Goal: Navigation & Orientation: Find specific page/section

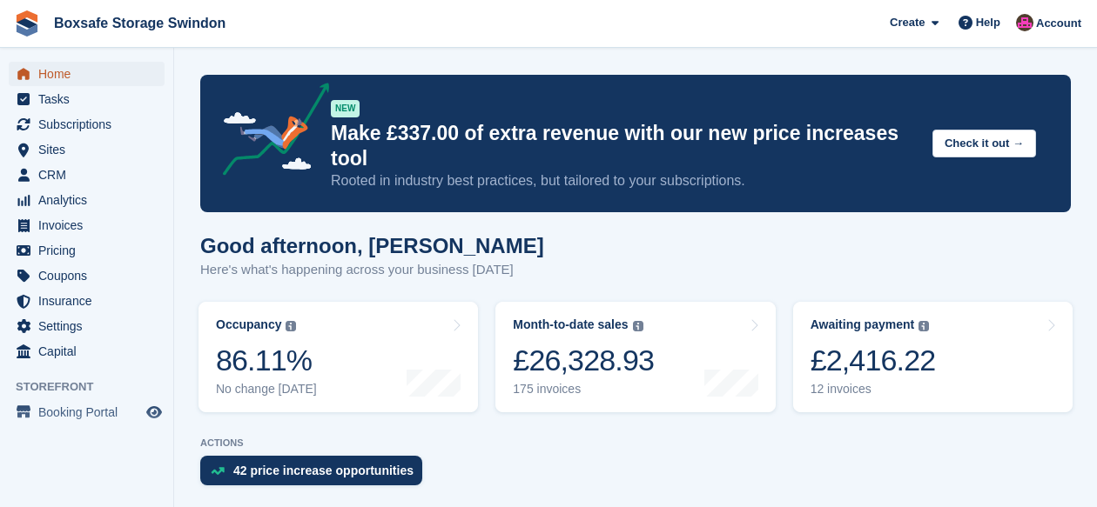
click at [58, 73] on span "Home" at bounding box center [90, 74] width 104 height 24
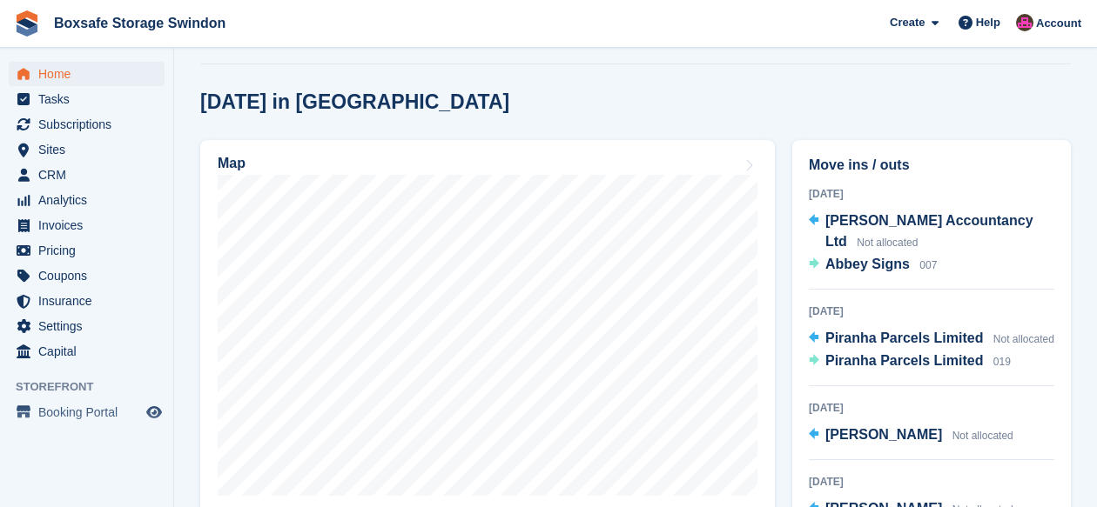
scroll to position [462, 0]
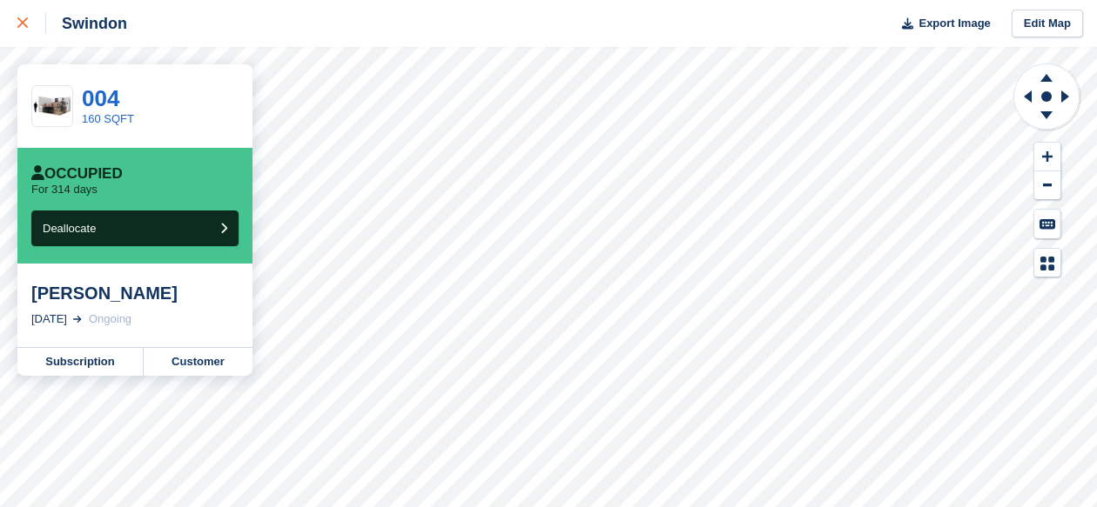
click at [30, 23] on div at bounding box center [31, 23] width 29 height 21
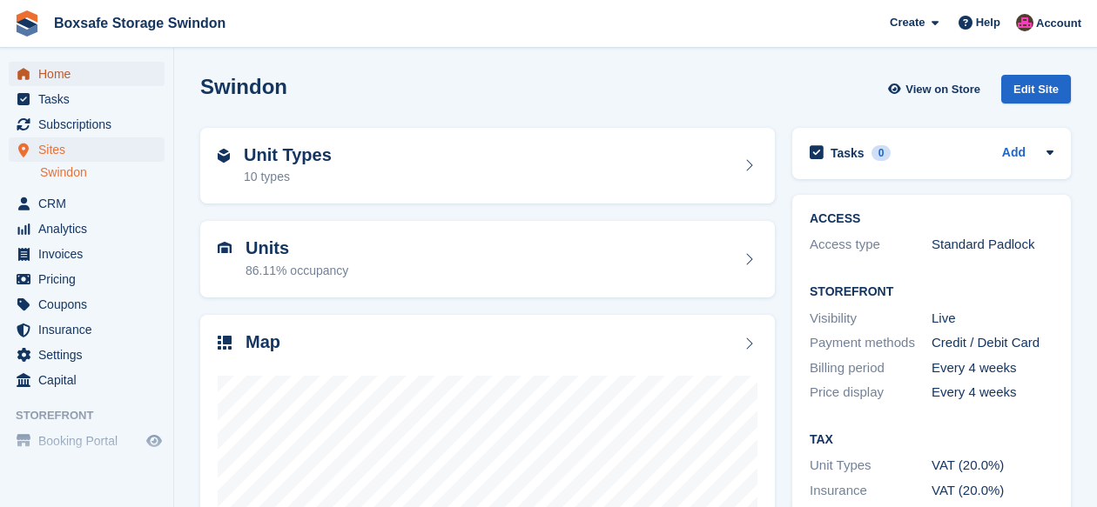
click at [76, 81] on span "Home" at bounding box center [90, 74] width 104 height 24
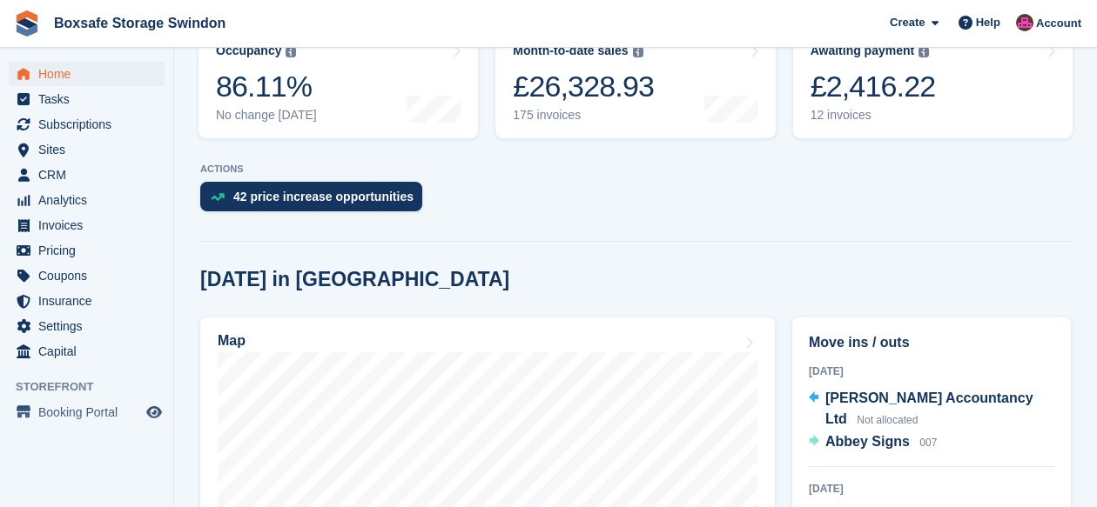
scroll to position [325, 0]
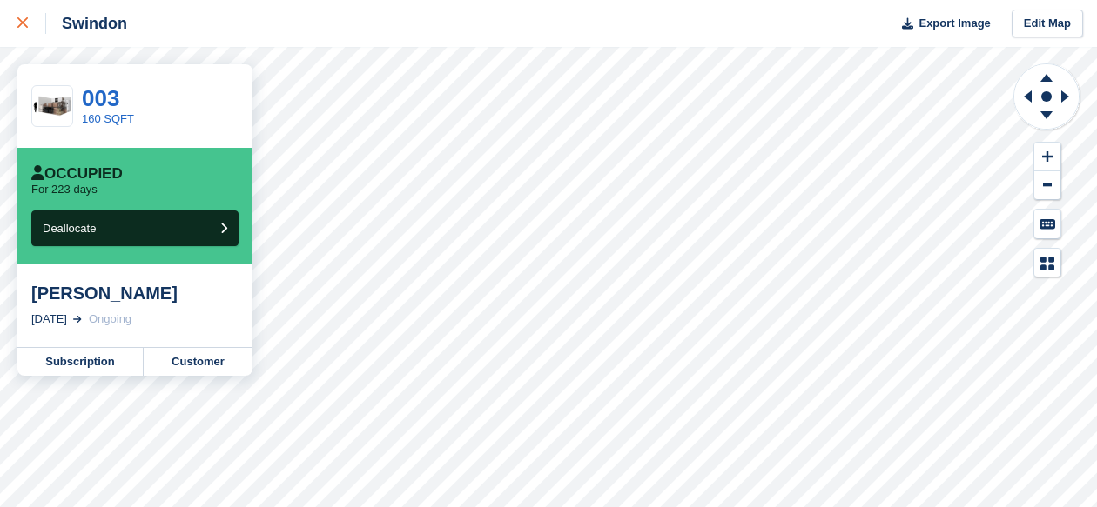
click at [30, 20] on div at bounding box center [31, 23] width 29 height 21
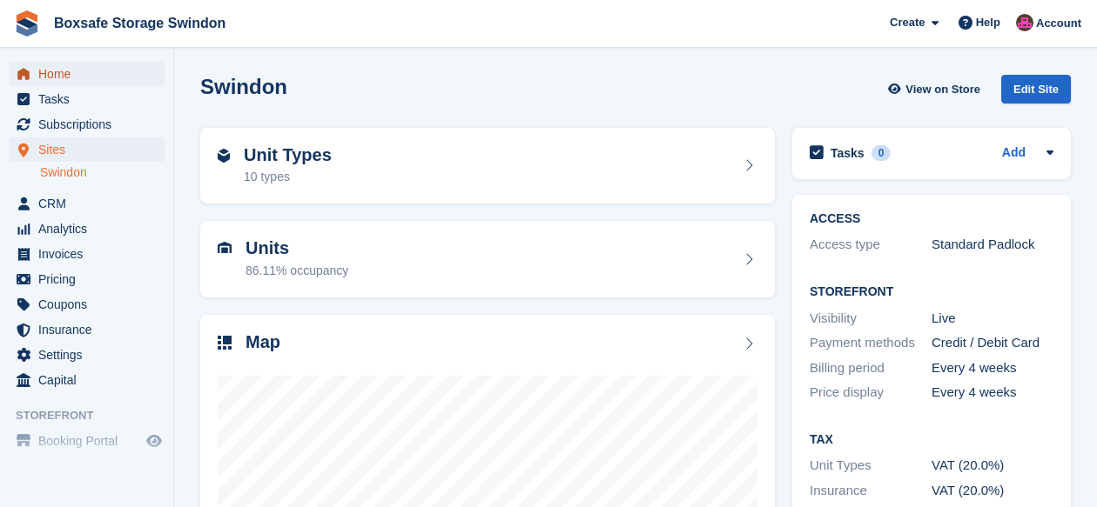
click at [51, 66] on span "Home" at bounding box center [90, 74] width 104 height 24
